Goal: Use online tool/utility: Use online tool/utility

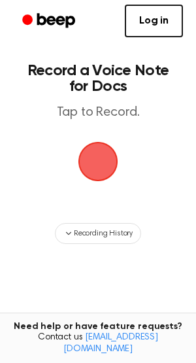
click at [93, 147] on span "button" at bounding box center [98, 161] width 56 height 56
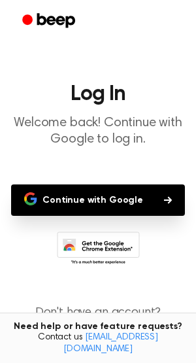
click at [99, 190] on button "Continue with Google" at bounding box center [98, 199] width 174 height 31
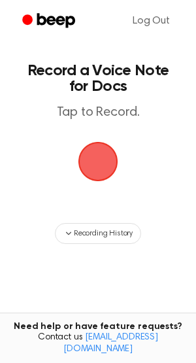
click at [73, 155] on span "button" at bounding box center [98, 161] width 55 height 55
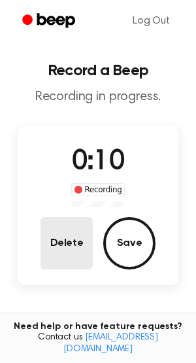
click at [67, 229] on button "Delete" at bounding box center [67, 243] width 52 height 52
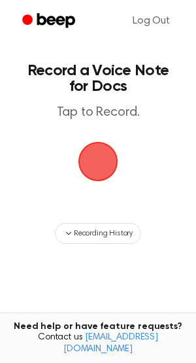
click at [111, 169] on span "button" at bounding box center [98, 161] width 44 height 44
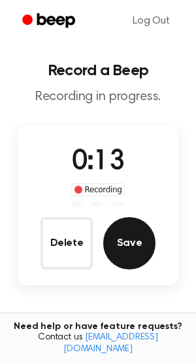
click at [139, 227] on button "Save" at bounding box center [129, 243] width 52 height 52
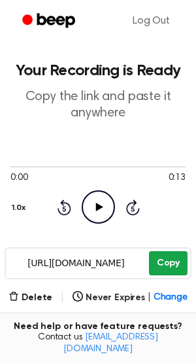
click at [174, 260] on button "Copy" at bounding box center [168, 263] width 39 height 24
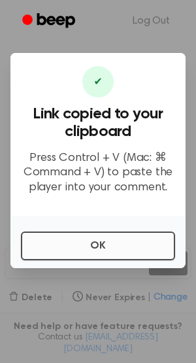
click at [138, 237] on button "OK" at bounding box center [98, 245] width 154 height 29
